Goal: Check status: Check status

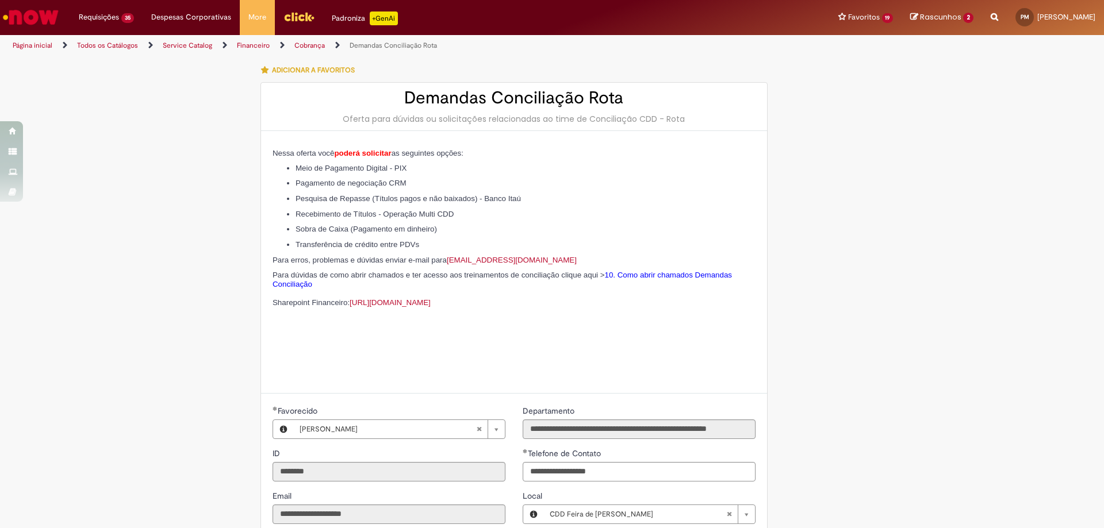
scroll to position [480, 0]
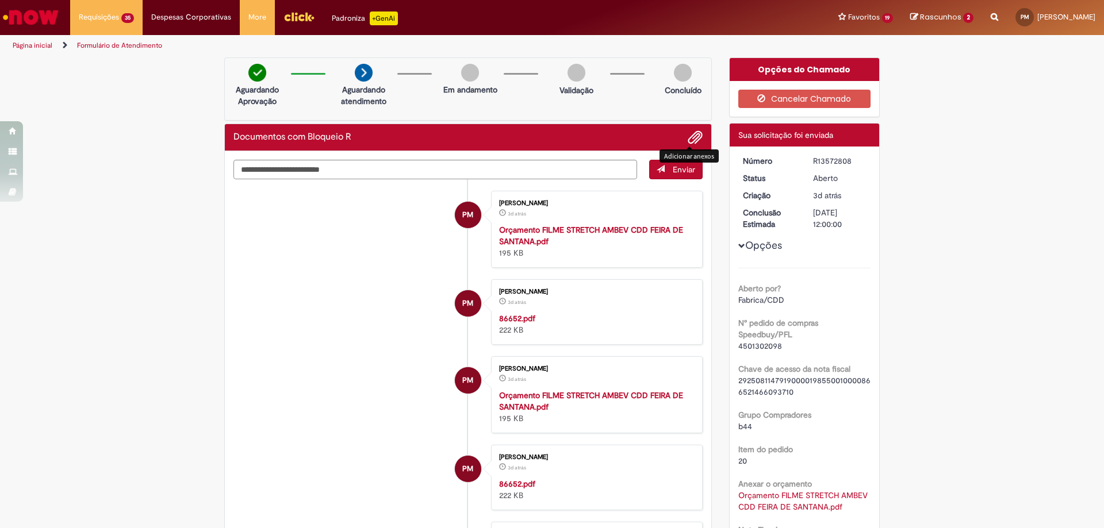
click at [697, 139] on span "Adicionar anexos" at bounding box center [695, 138] width 14 height 14
click at [358, 294] on li "PM [PERSON_NAME] 3d atrás 3 dias atrás 86652.pdf 222 KB" at bounding box center [467, 312] width 469 height 66
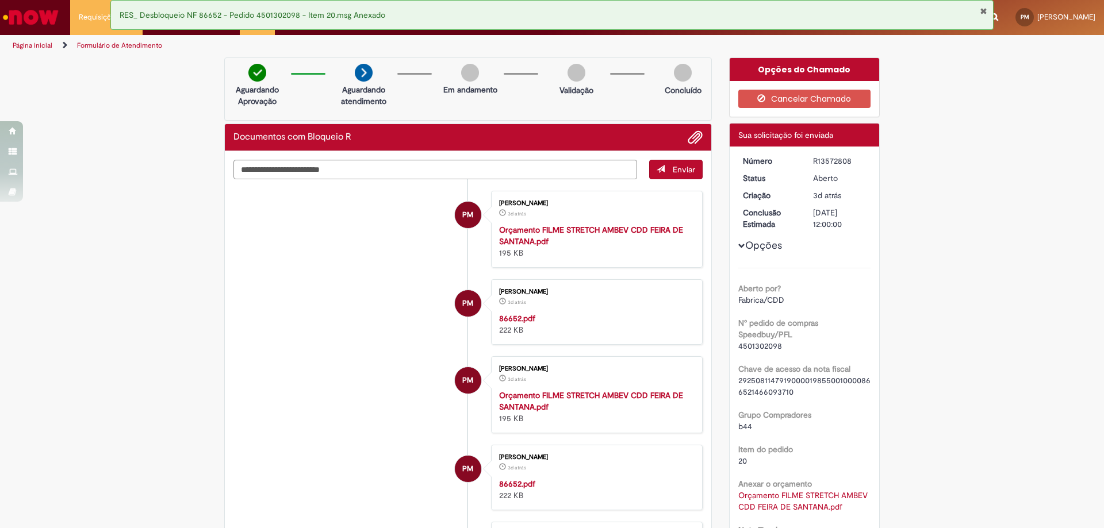
click at [358, 294] on li "PM [PERSON_NAME] 3d atrás 3 dias atrás 86652.pdf 222 KB" at bounding box center [467, 312] width 469 height 66
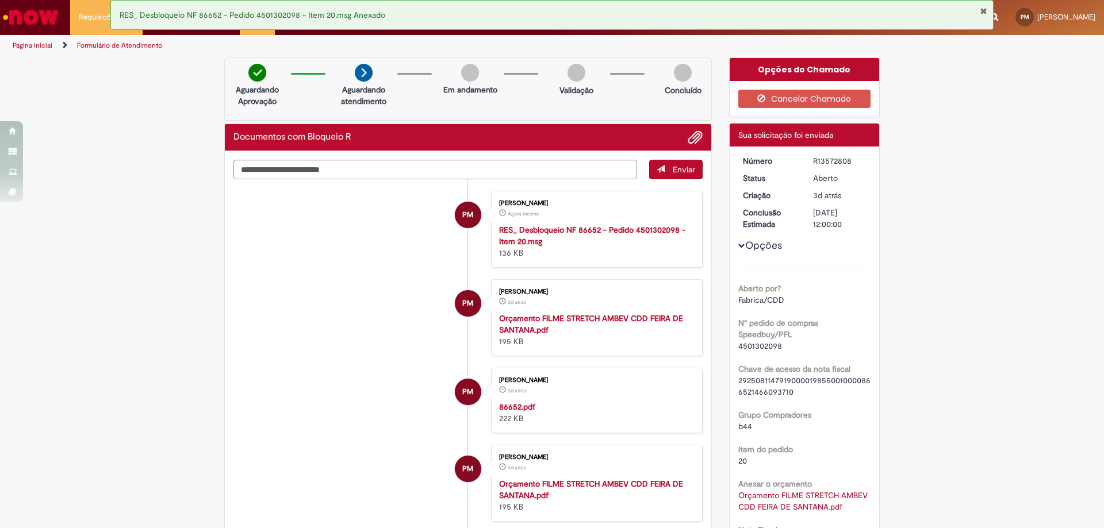
click at [820, 162] on div "R13572808" at bounding box center [839, 160] width 53 height 11
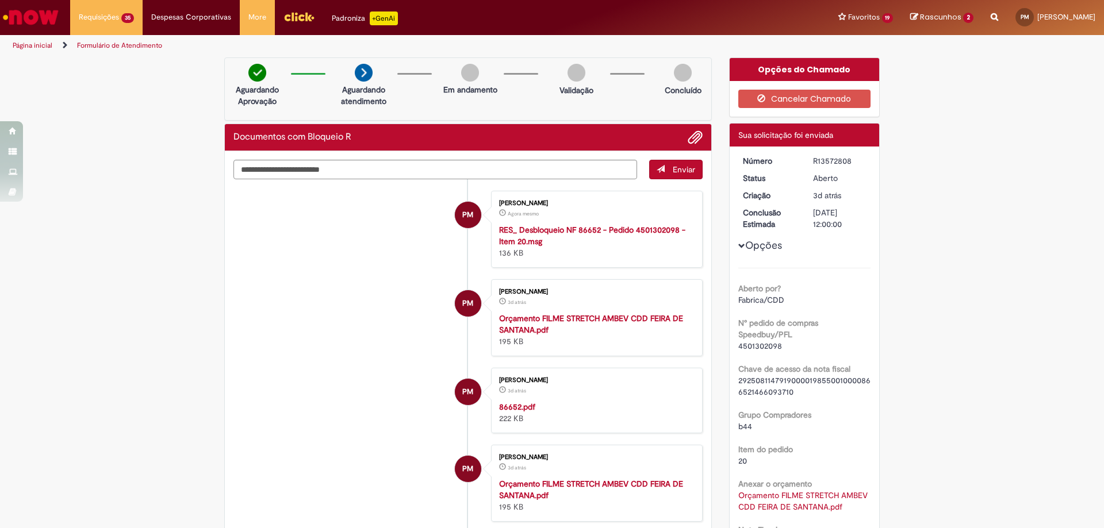
click at [376, 226] on li "PM [PERSON_NAME] Agora mesmo Agora mesmo RES_ Desbloqueio NF 86652 - Pedido 450…" at bounding box center [467, 229] width 469 height 77
click at [839, 287] on div "Aberto por? Fabrica/CDD" at bounding box center [804, 293] width 133 height 26
